Goal: Transaction & Acquisition: Purchase product/service

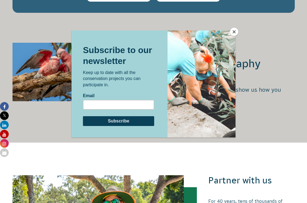
scroll to position [1250, 0]
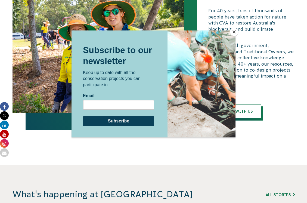
click at [233, 32] on button "Close" at bounding box center [234, 32] width 8 height 8
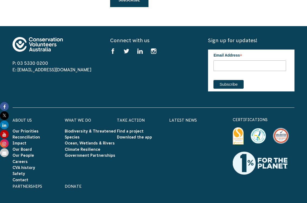
scroll to position [1739, 0]
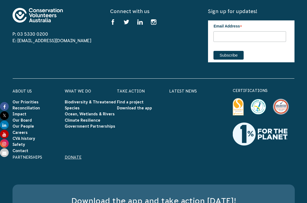
click at [73, 155] on link "Donate" at bounding box center [73, 157] width 17 height 4
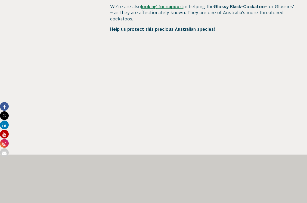
scroll to position [326, 0]
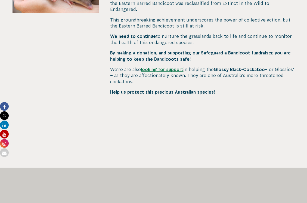
scroll to position [299, 0]
